Goal: Book appointment/travel/reservation

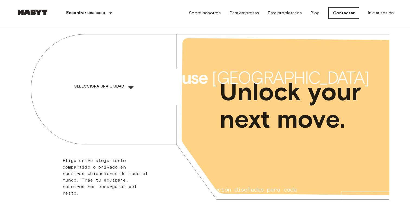
click at [166, 91] on div "​" at bounding box center [138, 92] width 56 height 11
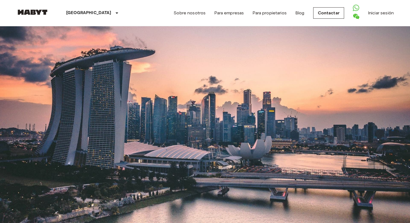
click at [52, 55] on input "Move-in date" at bounding box center [35, 52] width 39 height 5
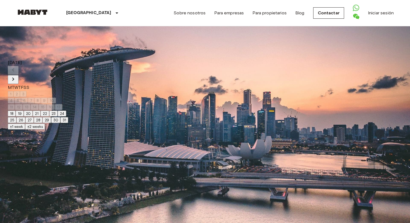
click at [25, 130] on button "±1 week" at bounding box center [16, 127] width 17 height 6
click at [16, 117] on button "18" at bounding box center [12, 114] width 8 height 6
type input "**********"
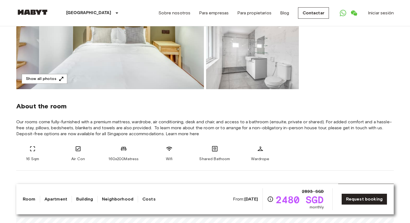
scroll to position [126, 0]
